Goal: Information Seeking & Learning: Learn about a topic

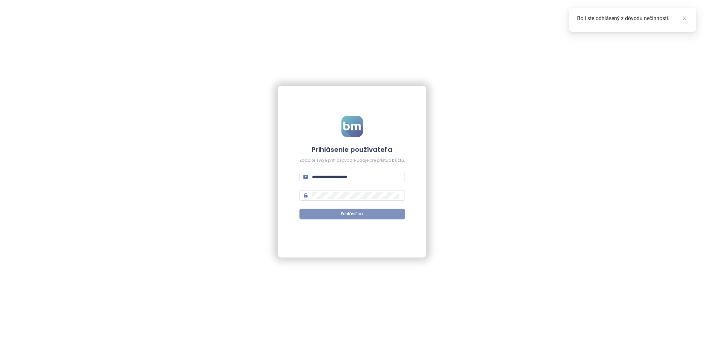
click at [350, 218] on button "Prihlásiť sa" at bounding box center [351, 214] width 105 height 11
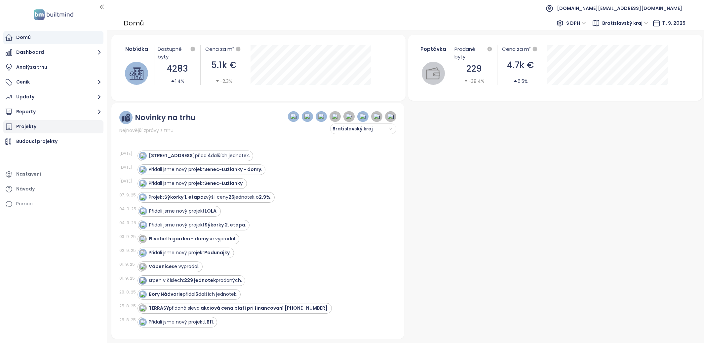
click at [52, 130] on div "Projekty" at bounding box center [53, 126] width 100 height 13
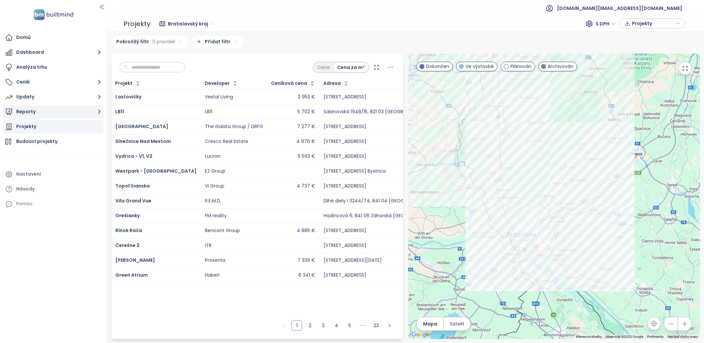
click at [67, 109] on button "Reporty" at bounding box center [53, 111] width 100 height 13
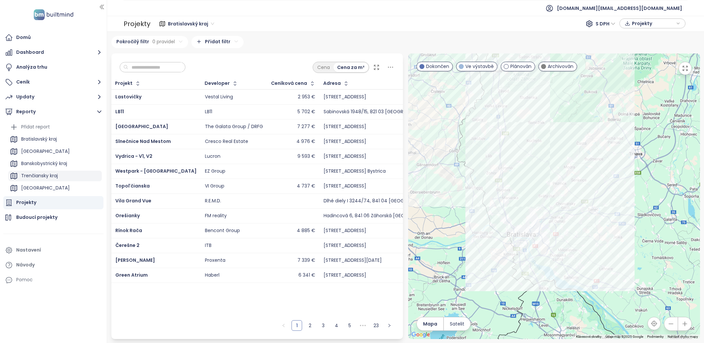
click at [52, 173] on div "Trenčiansky kraj" at bounding box center [39, 176] width 37 height 8
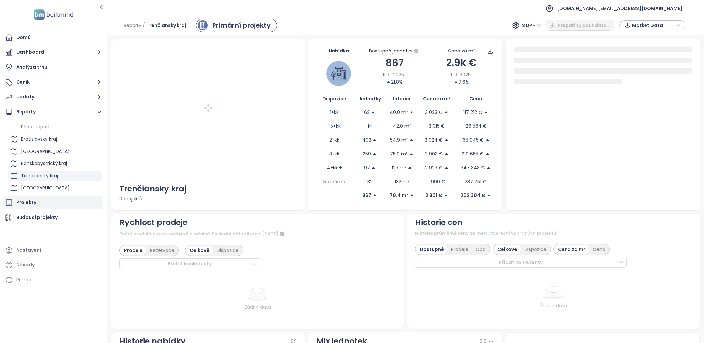
click at [38, 204] on div "Projekty" at bounding box center [53, 202] width 100 height 13
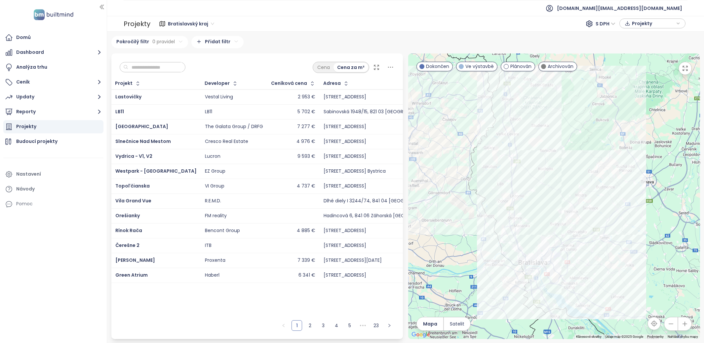
click at [137, 64] on input "text" at bounding box center [155, 67] width 54 height 10
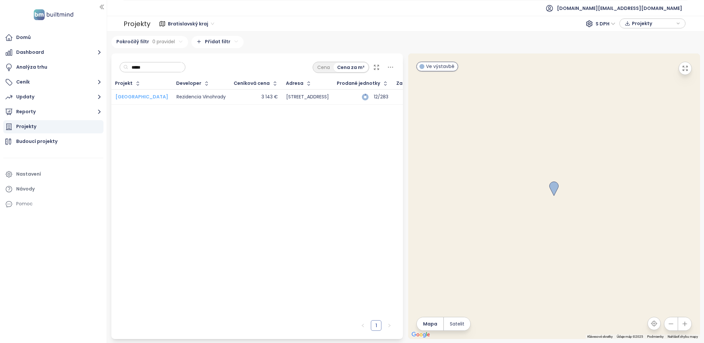
type input "*****"
click at [137, 95] on span "Dolné Mesto" at bounding box center [141, 97] width 53 height 7
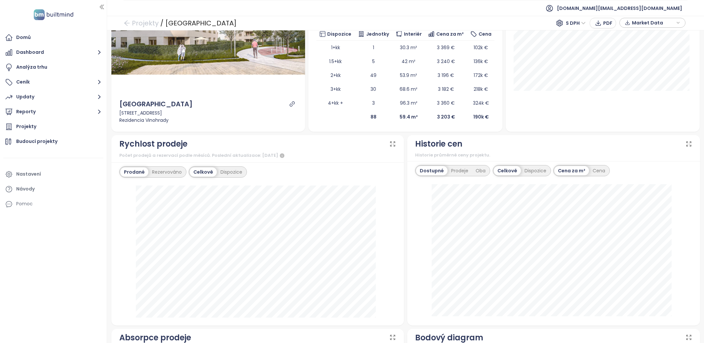
scroll to position [53, 0]
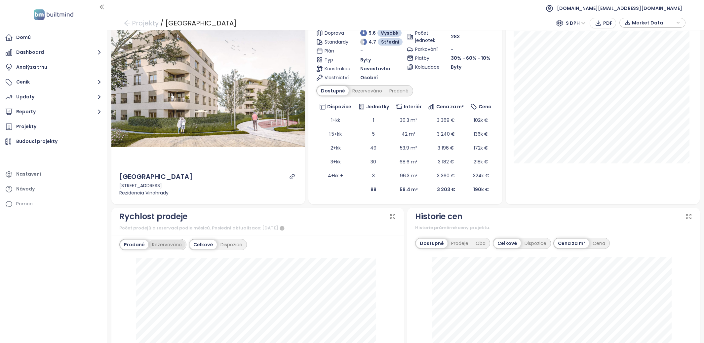
click at [176, 242] on div "Rezervováno" at bounding box center [166, 244] width 37 height 9
click at [228, 241] on div "Dispozice" at bounding box center [231, 244] width 29 height 9
click at [176, 241] on div "Rezervováno" at bounding box center [166, 244] width 39 height 9
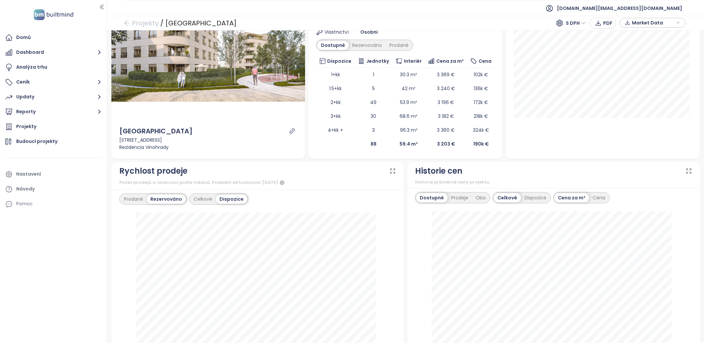
scroll to position [153, 0]
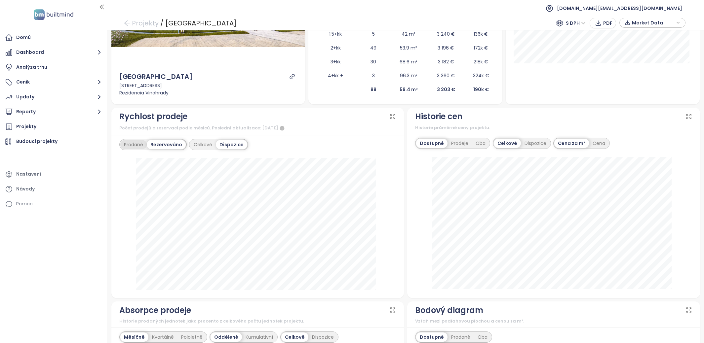
click at [135, 143] on div "Prodané" at bounding box center [133, 144] width 26 height 9
click at [155, 143] on div "Rezervováno" at bounding box center [165, 144] width 37 height 9
click at [195, 143] on div "Celkově" at bounding box center [203, 144] width 26 height 9
click at [656, 11] on span "test.sk@builtmind.com" at bounding box center [619, 8] width 125 height 16
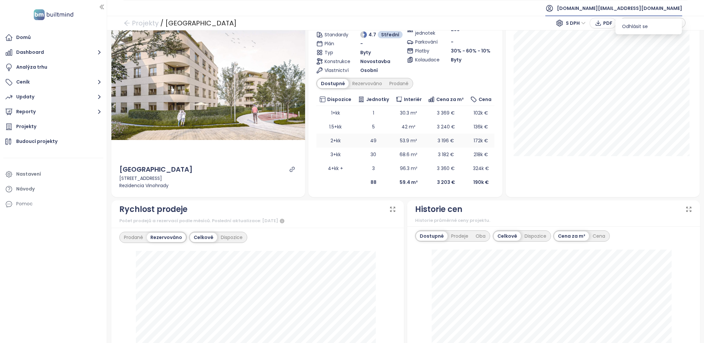
scroll to position [0, 0]
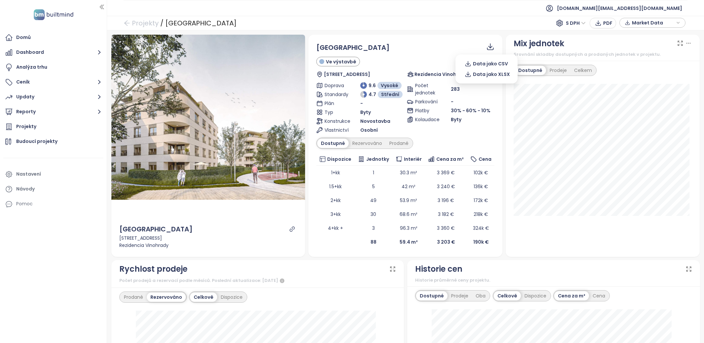
click at [489, 48] on icon at bounding box center [491, 45] width 4 height 5
click at [486, 72] on span "Data jako XLSX" at bounding box center [491, 74] width 37 height 7
click at [54, 132] on div "Projekty" at bounding box center [53, 126] width 100 height 13
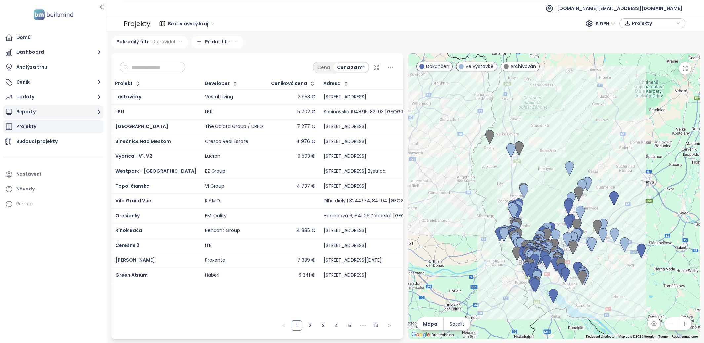
click at [70, 116] on button "Reporty" at bounding box center [53, 111] width 100 height 13
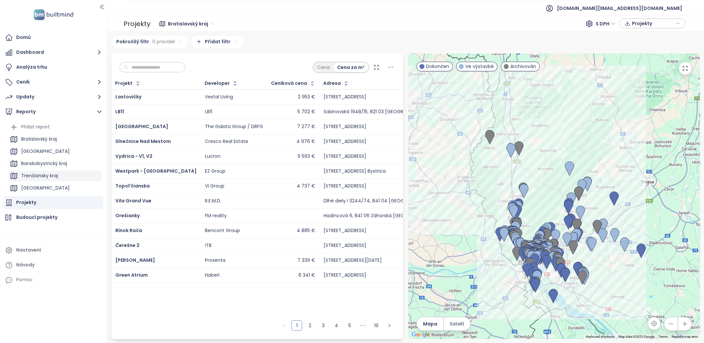
click at [52, 177] on div "Trenčiansky kraj" at bounding box center [39, 176] width 37 height 8
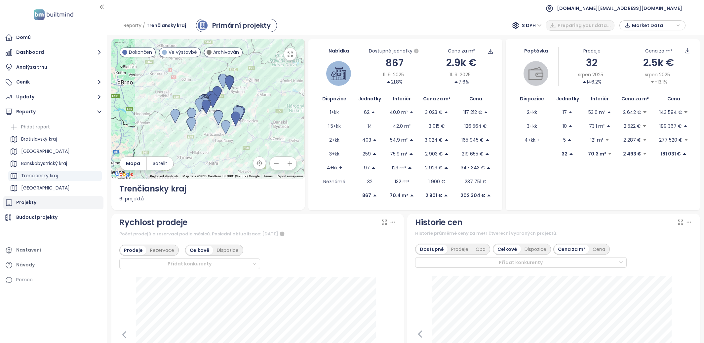
click at [46, 204] on div "Projekty" at bounding box center [53, 202] width 100 height 13
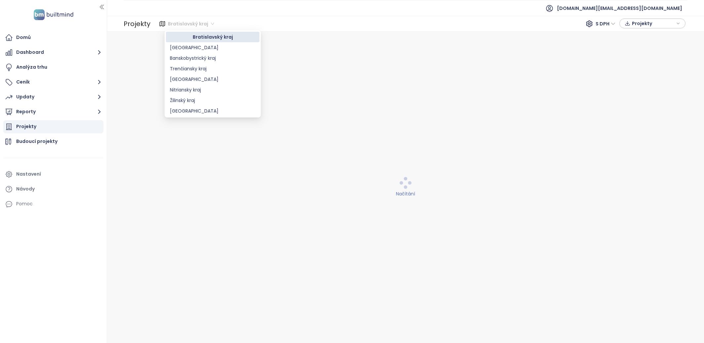
click at [196, 24] on span "Bratislavský kraj" at bounding box center [191, 24] width 46 height 10
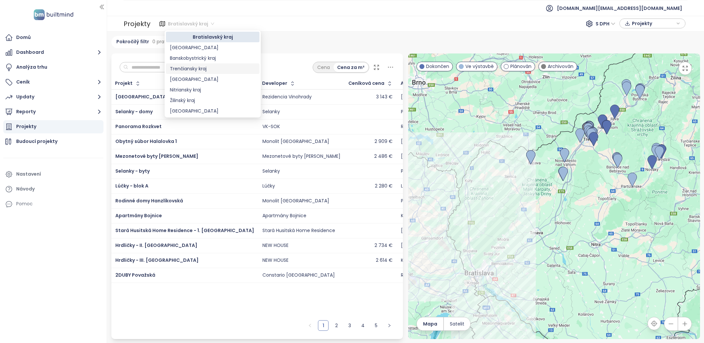
click at [196, 71] on div "Trenčiansky kraj" at bounding box center [213, 68] width 86 height 7
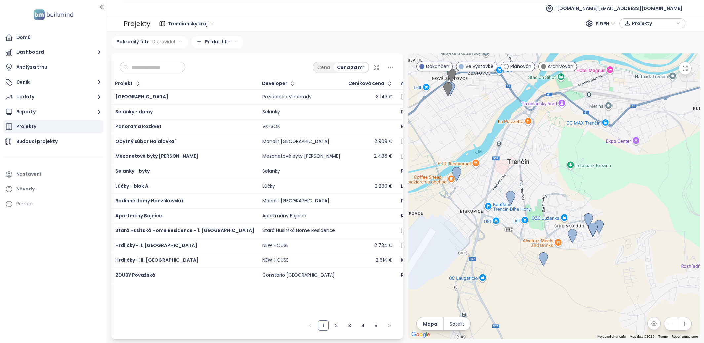
drag, startPoint x: 486, startPoint y: 194, endPoint x: 552, endPoint y: 209, distance: 67.8
click at [552, 209] on div at bounding box center [554, 197] width 292 height 286
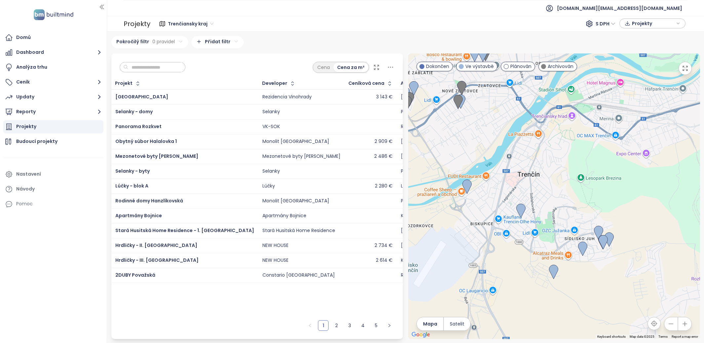
click at [152, 69] on input "text" at bounding box center [155, 67] width 54 height 10
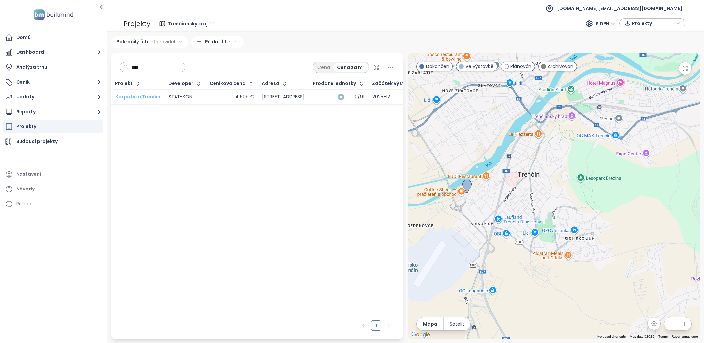
type input "****"
click at [136, 94] on span "Karpatská Trenčín" at bounding box center [137, 97] width 45 height 7
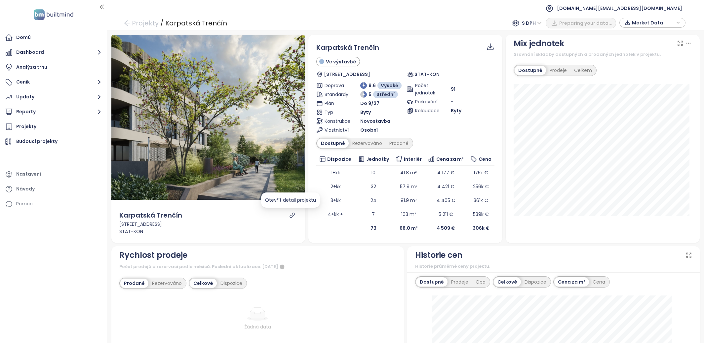
click at [289, 215] on icon "link" at bounding box center [292, 216] width 6 height 6
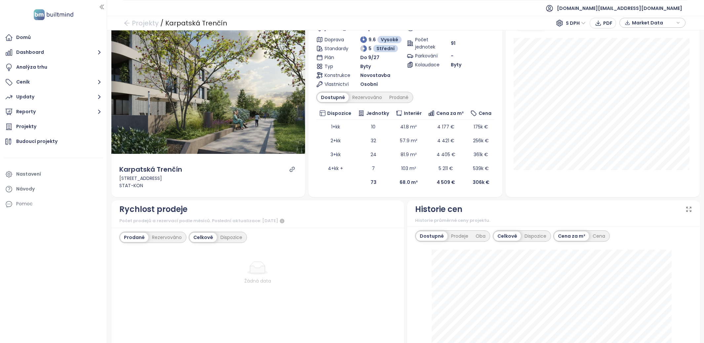
scroll to position [94, 0]
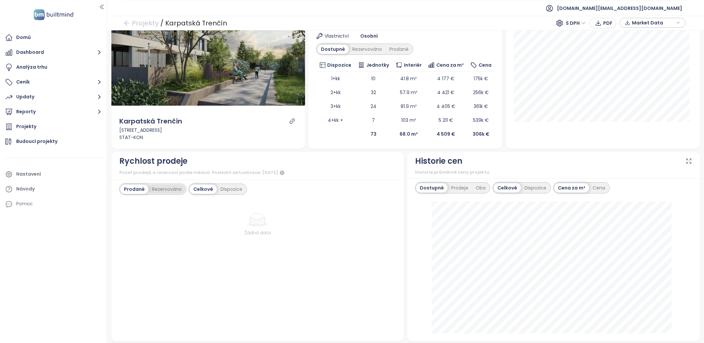
click at [170, 189] on div "Rezervováno" at bounding box center [166, 189] width 37 height 9
click at [211, 189] on div "Celkově" at bounding box center [203, 189] width 27 height 9
click at [219, 189] on div "Dispozice" at bounding box center [231, 189] width 29 height 9
click at [129, 187] on div "Prodané" at bounding box center [133, 189] width 26 height 9
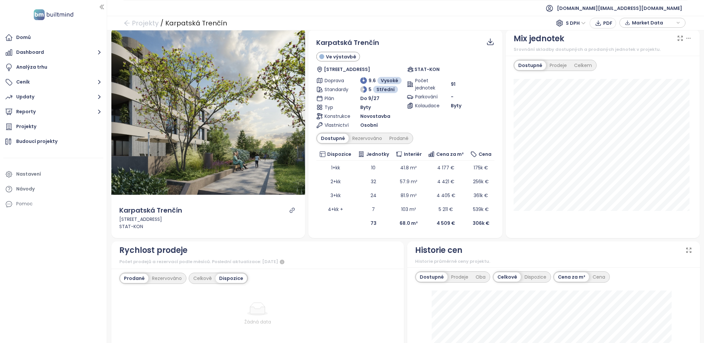
scroll to position [0, 0]
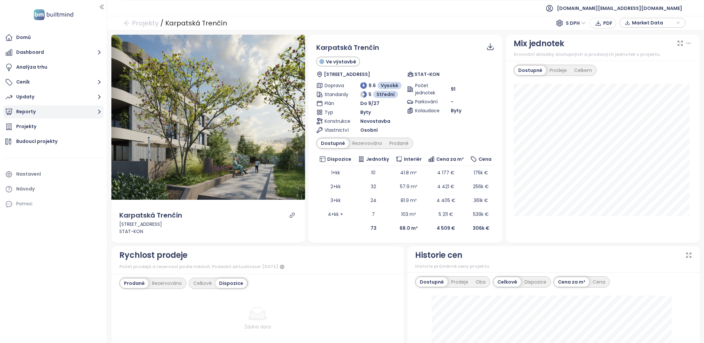
click at [37, 112] on button "Reporty" at bounding box center [53, 111] width 100 height 13
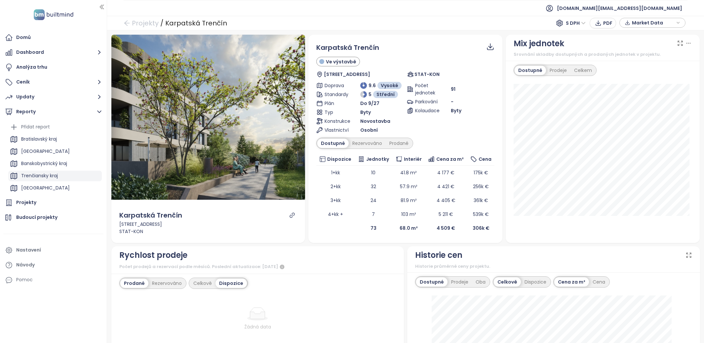
click at [54, 176] on div "Trenčiansky kraj" at bounding box center [39, 176] width 37 height 8
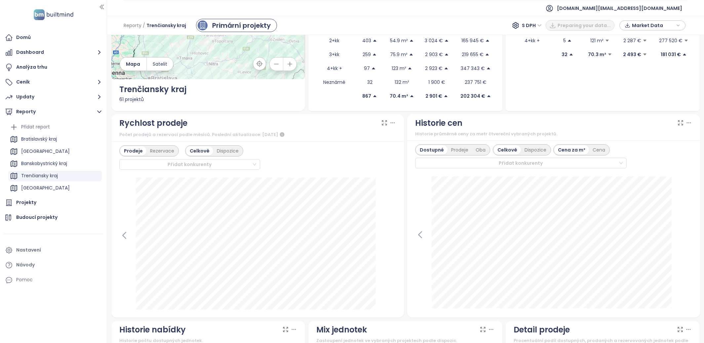
scroll to position [147, 0]
